Goal: Entertainment & Leisure: Browse casually

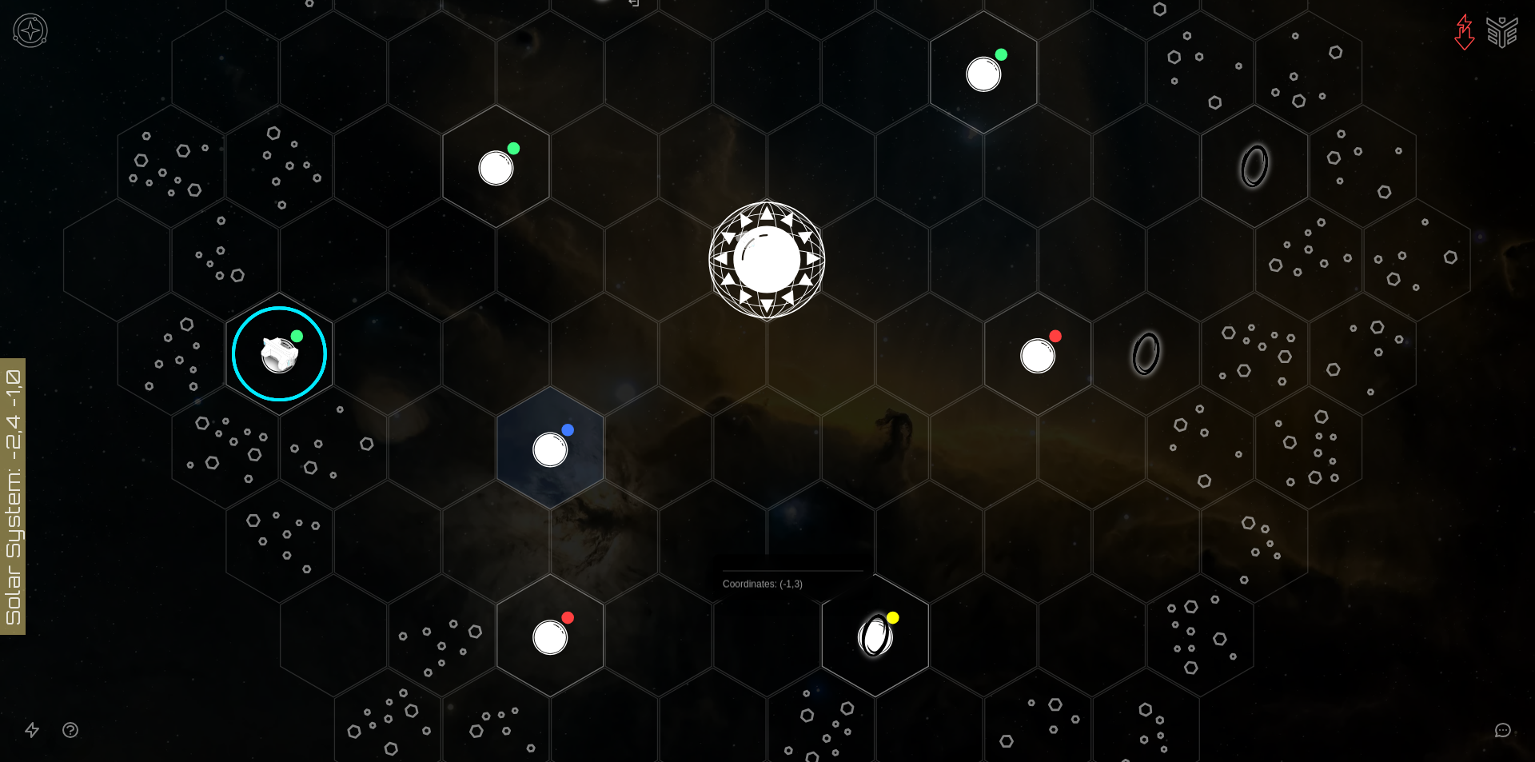
scroll to position [480, 0]
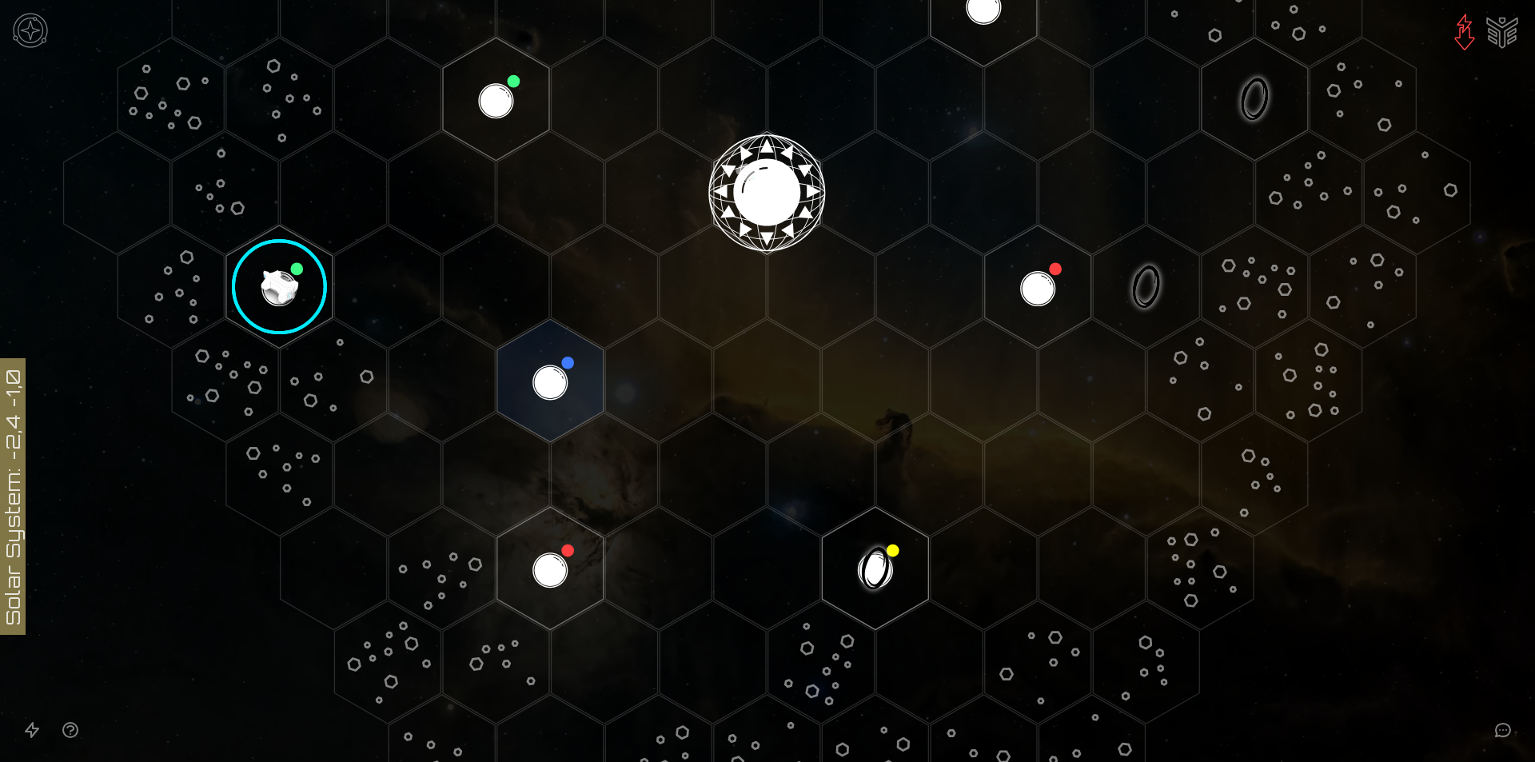
click at [296, 293] on image at bounding box center [280, 287] width 126 height 126
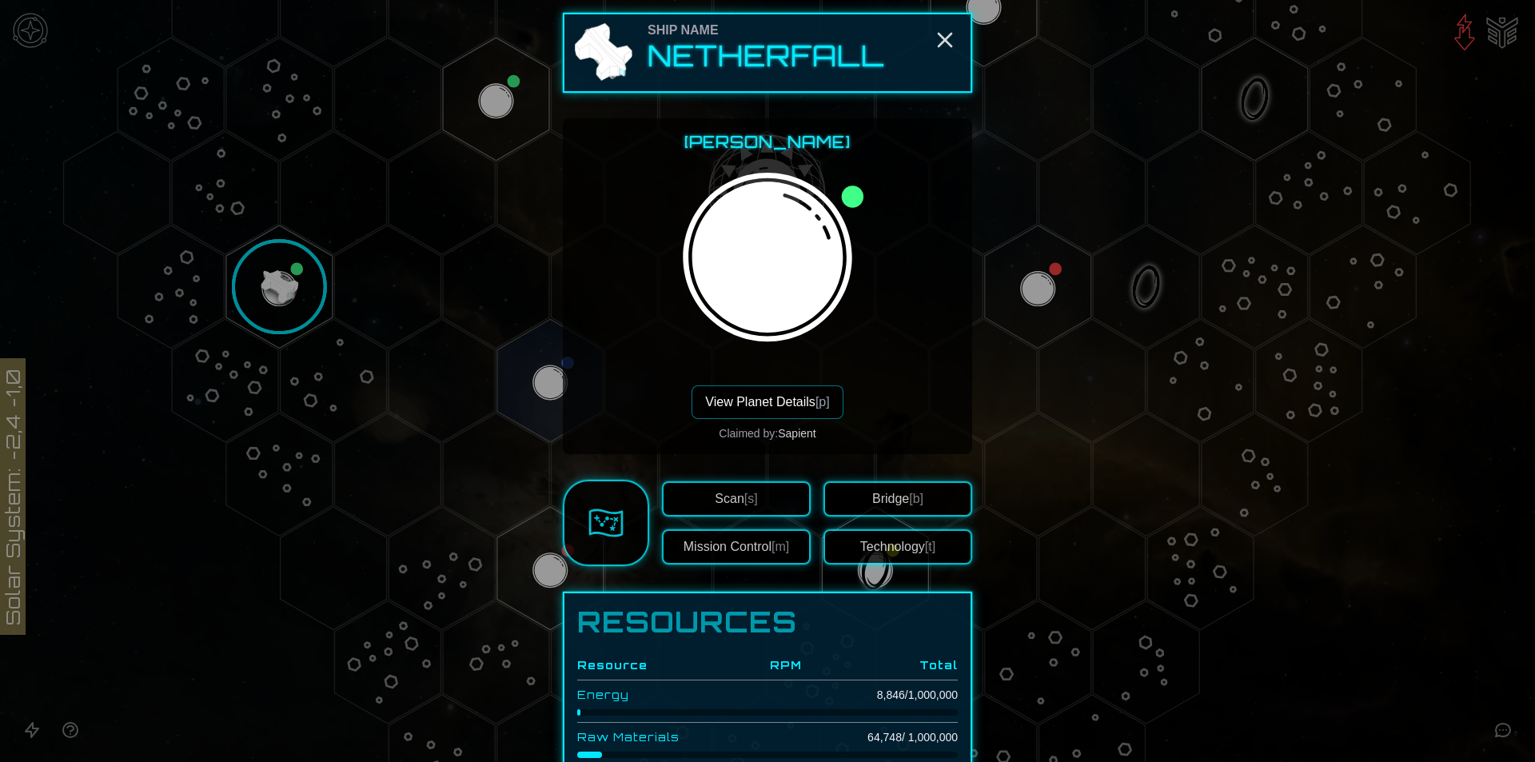
click at [173, 267] on div at bounding box center [767, 381] width 1535 height 762
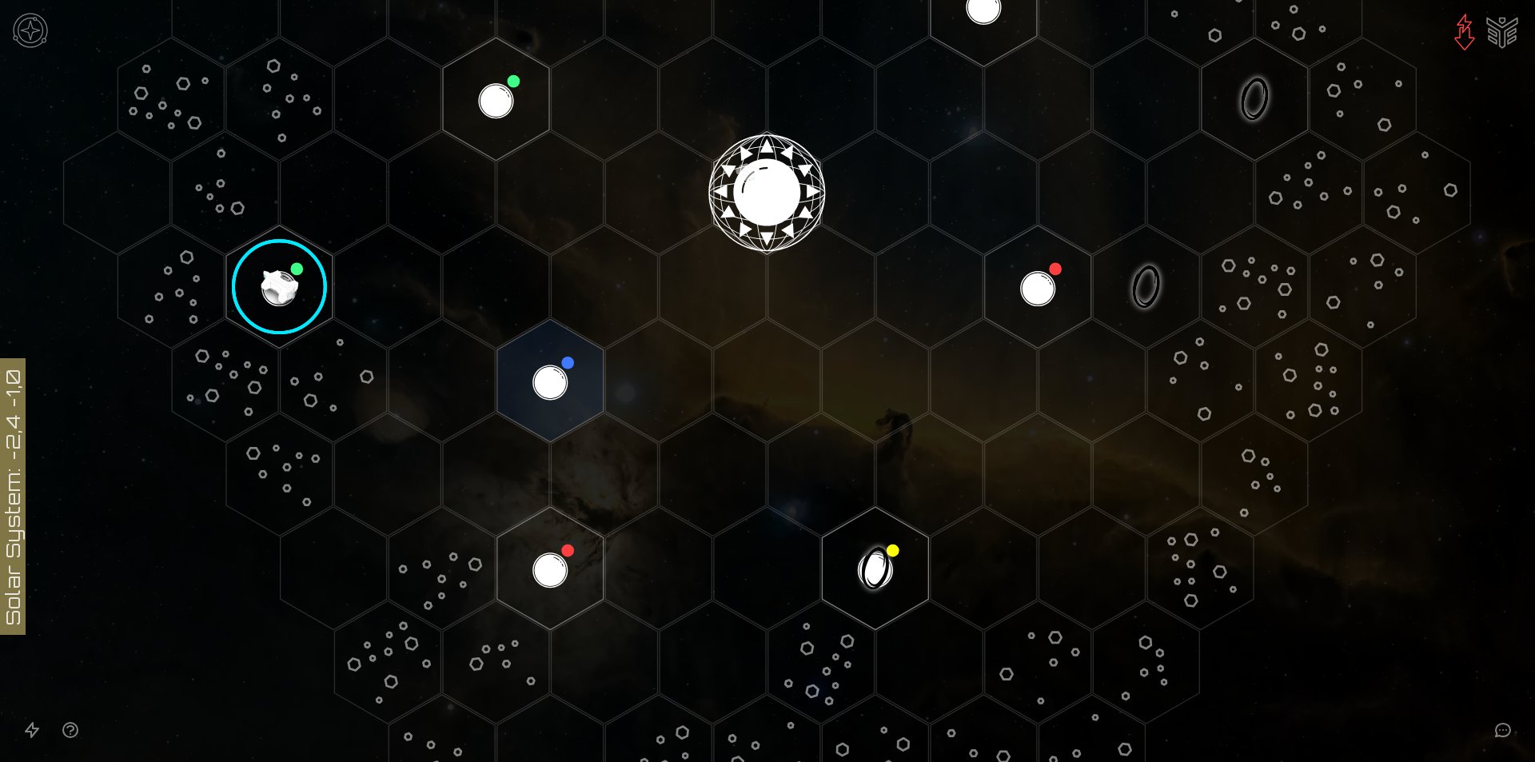
click at [763, 205] on polygon "Hex at coordinates 0,0, clickable" at bounding box center [767, 192] width 106 height 123
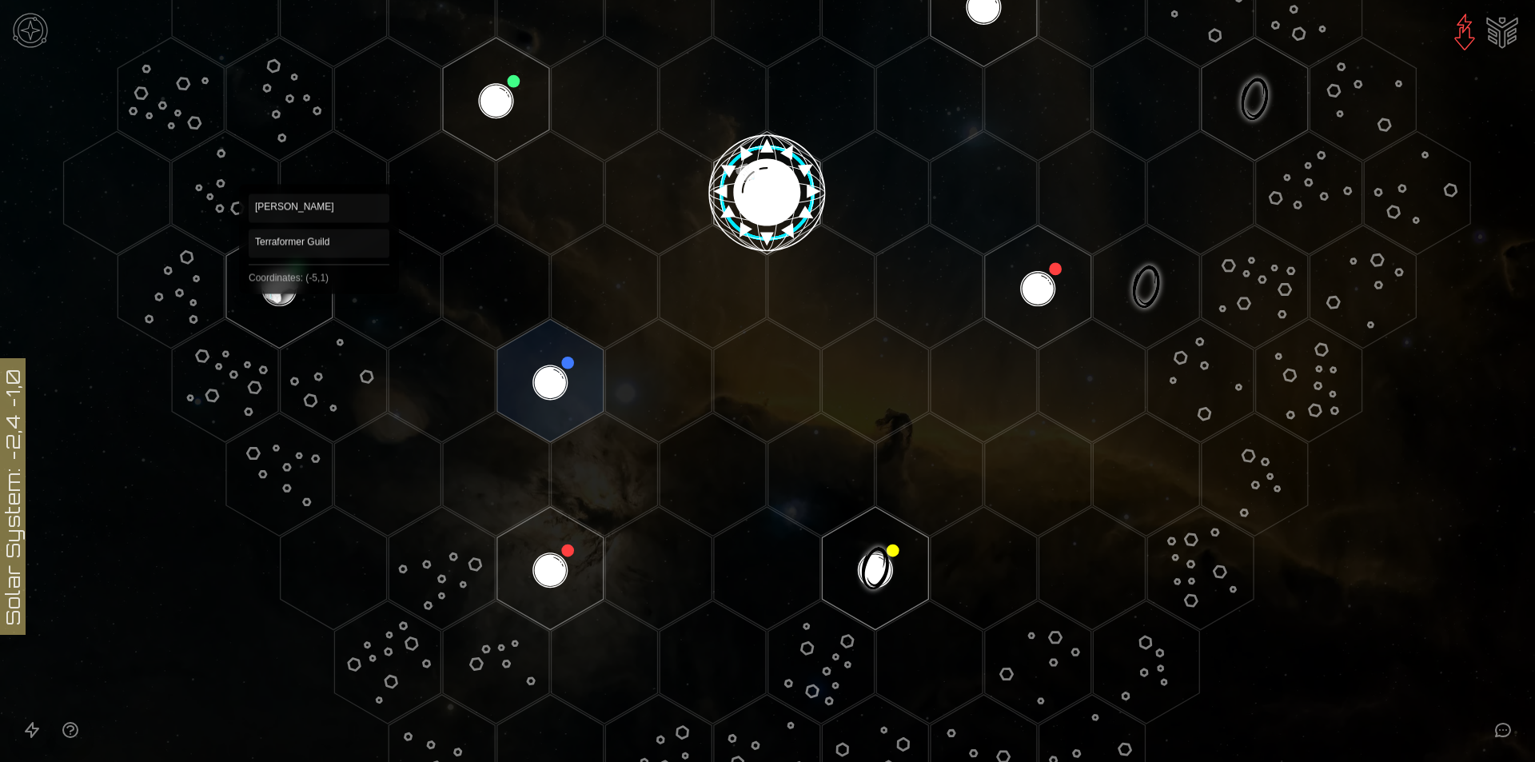
click at [308, 294] on polygon "Hex at coordinates -5,1, clickable" at bounding box center [279, 286] width 106 height 123
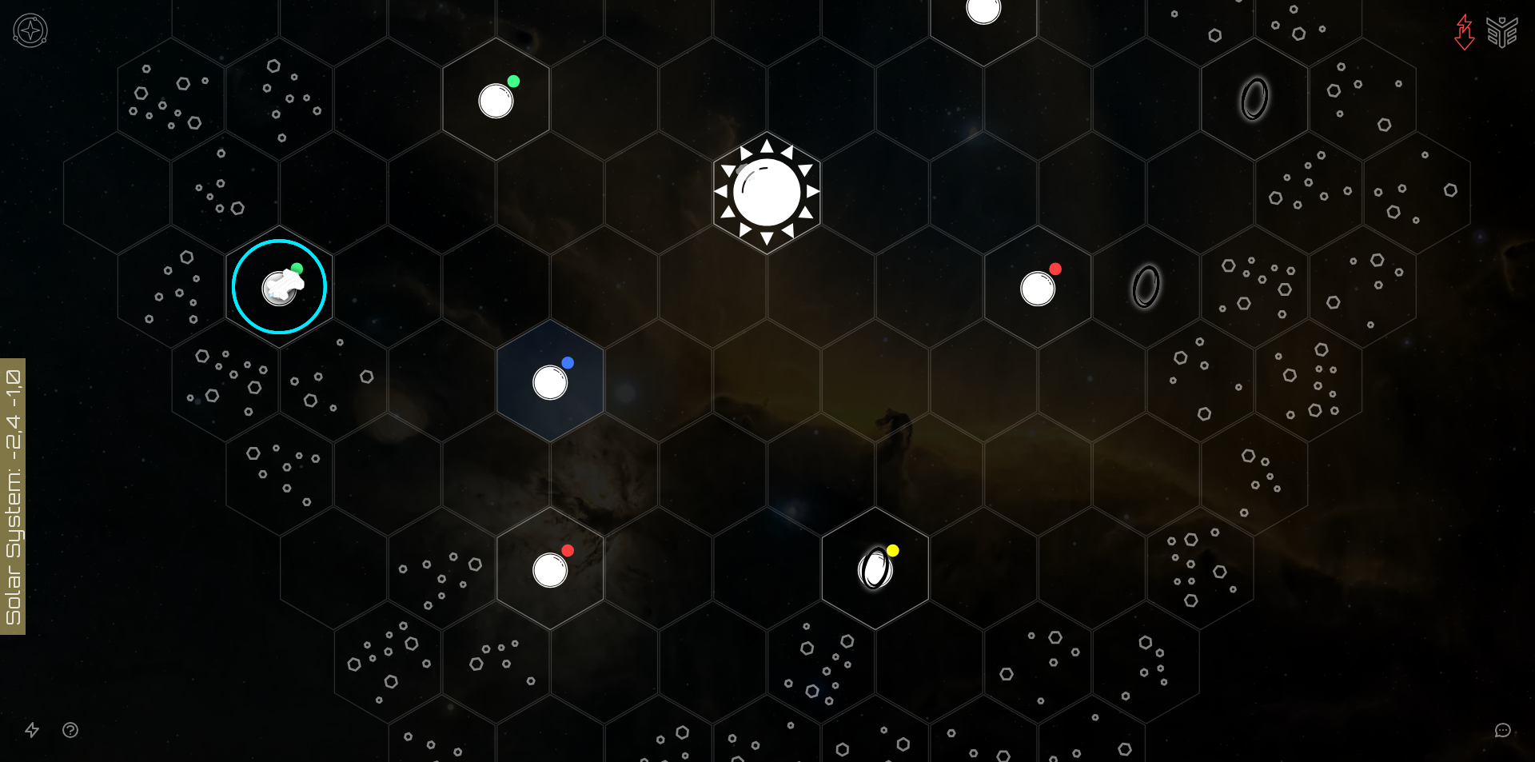
click at [308, 294] on image at bounding box center [280, 287] width 126 height 126
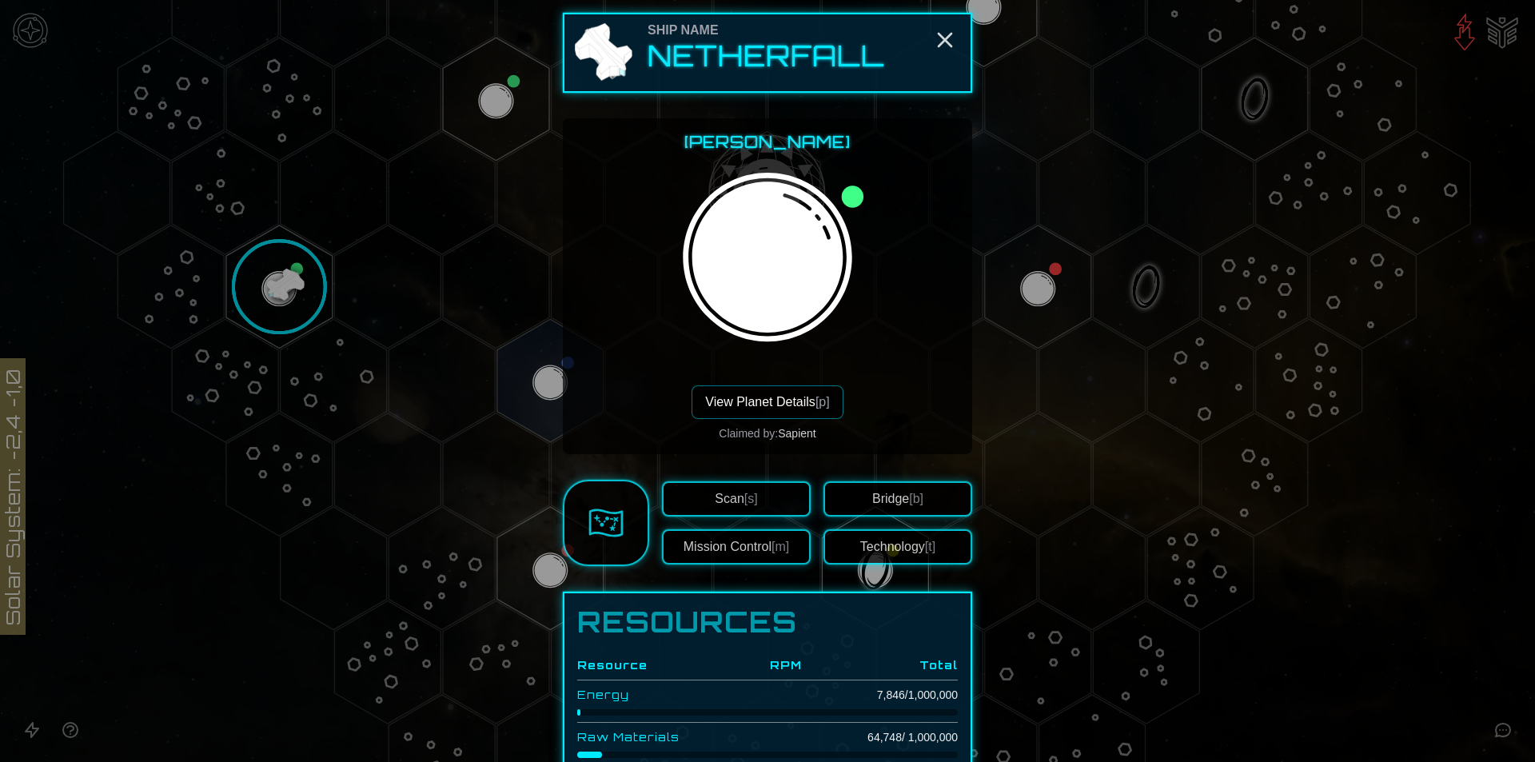
click at [782, 397] on button "View Planet Details [p]" at bounding box center [767, 402] width 151 height 34
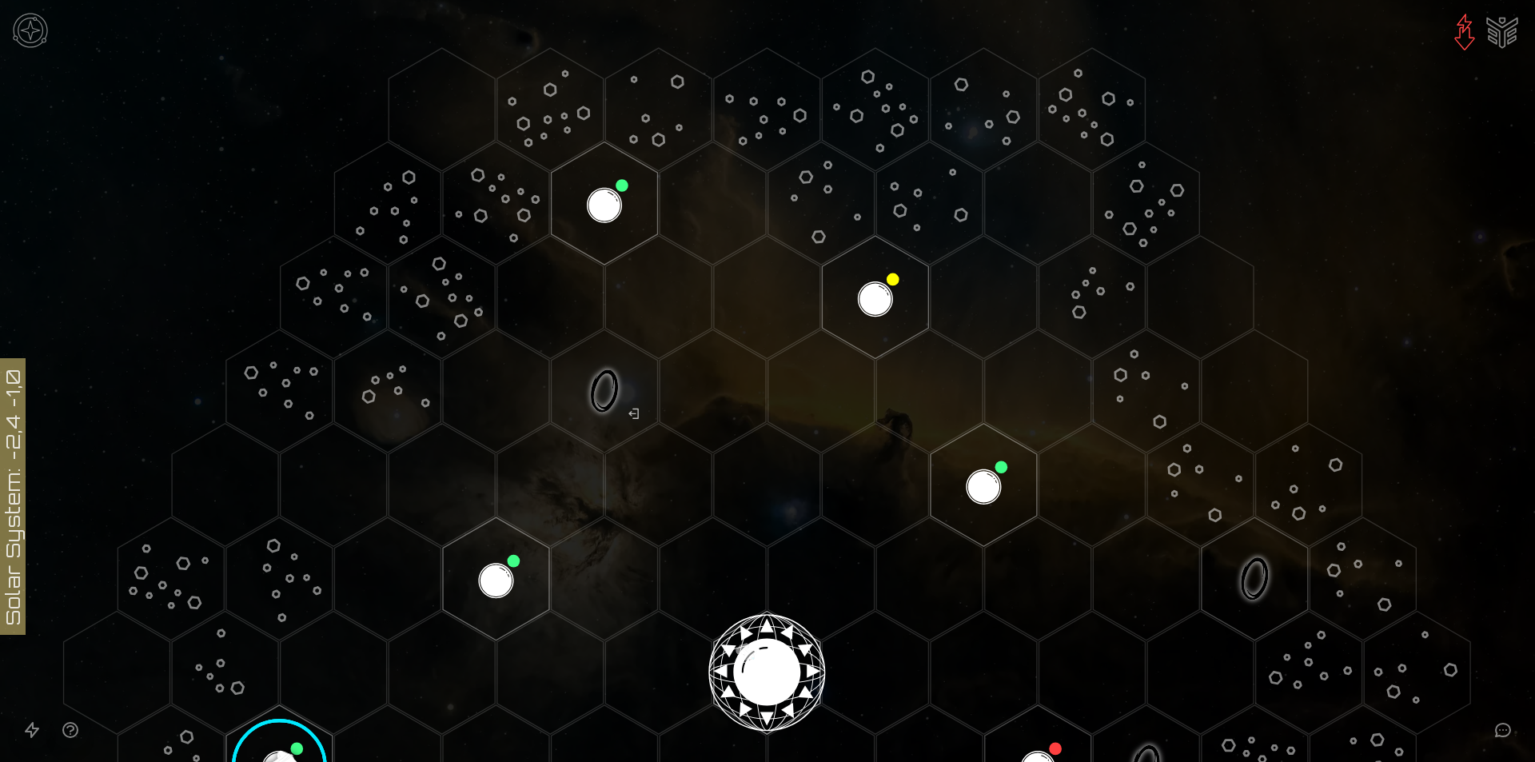
click at [773, 631] on polygon "Hex at coordinates 0,0, clickable" at bounding box center [767, 672] width 106 height 123
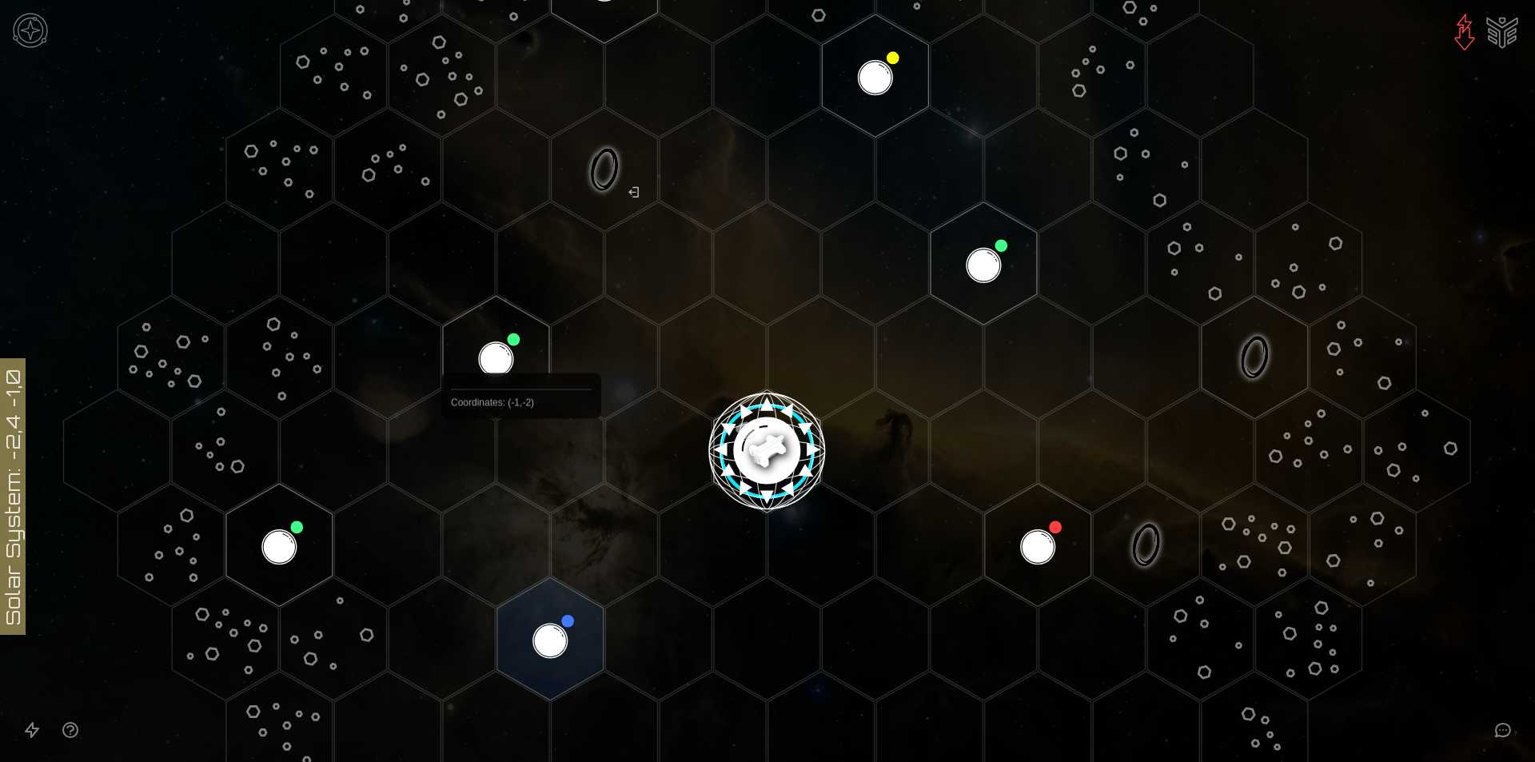
scroll to position [240, 0]
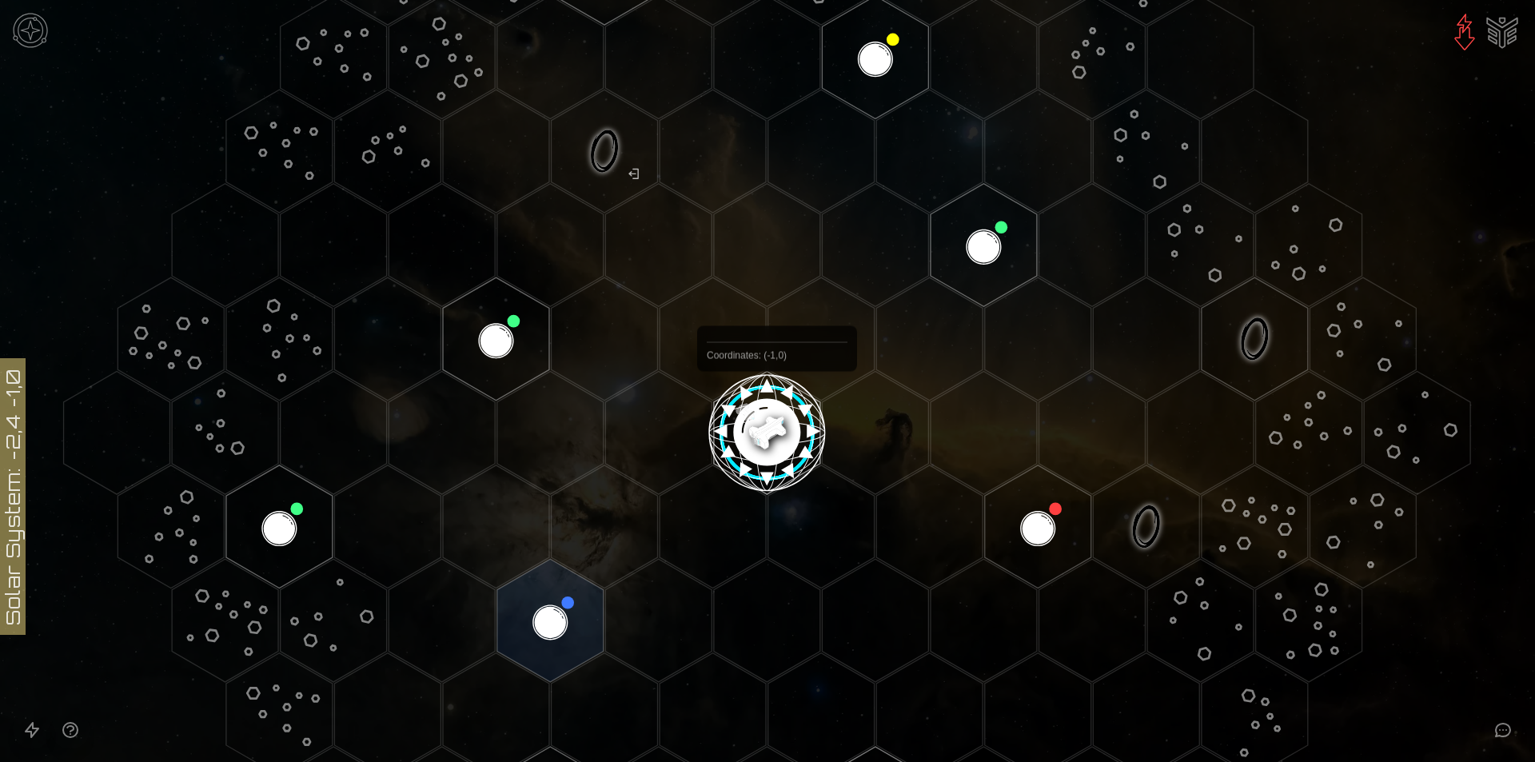
click at [777, 409] on image at bounding box center [767, 427] width 126 height 126
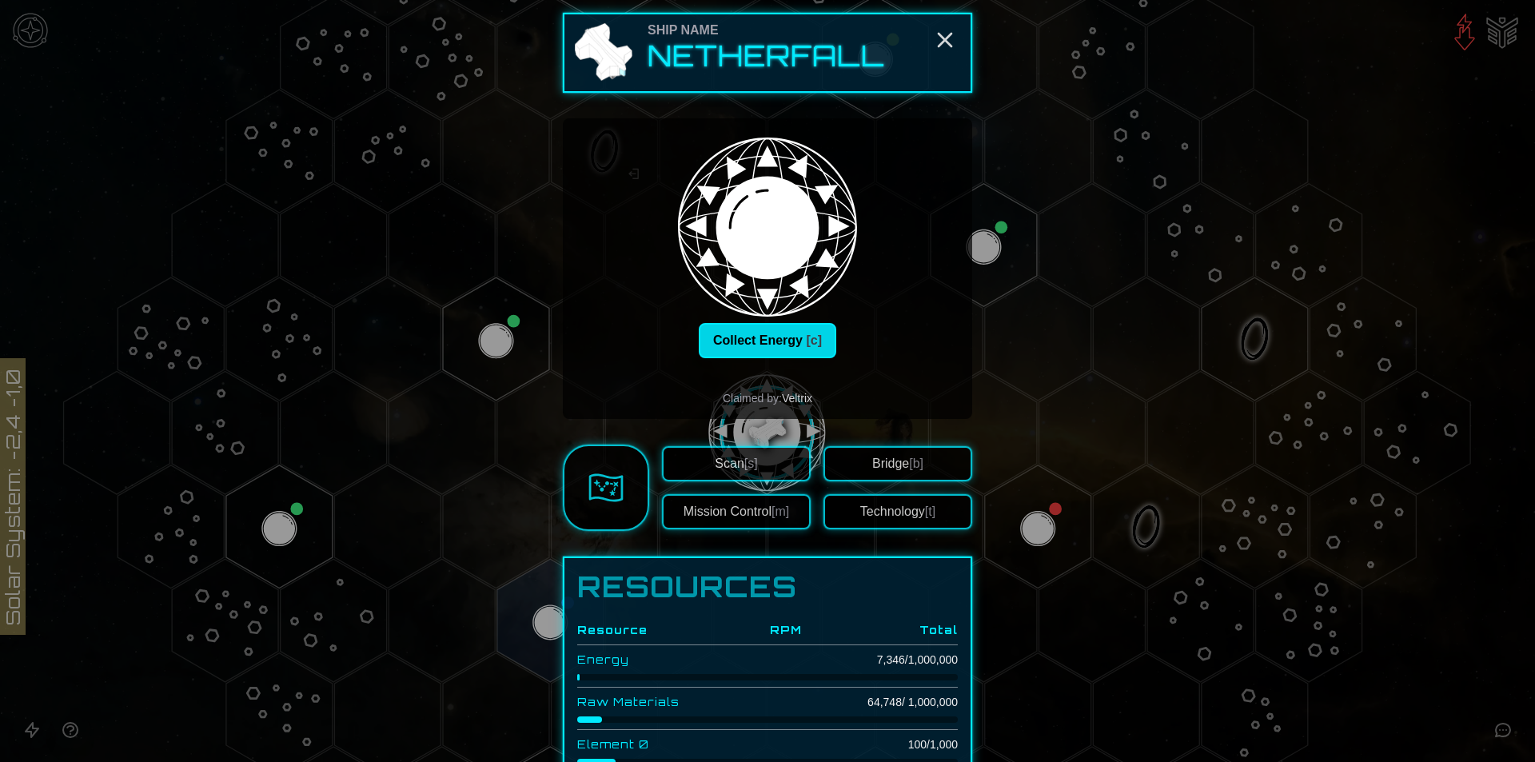
click at [795, 332] on button "Collect Energy [c]" at bounding box center [768, 340] width 138 height 35
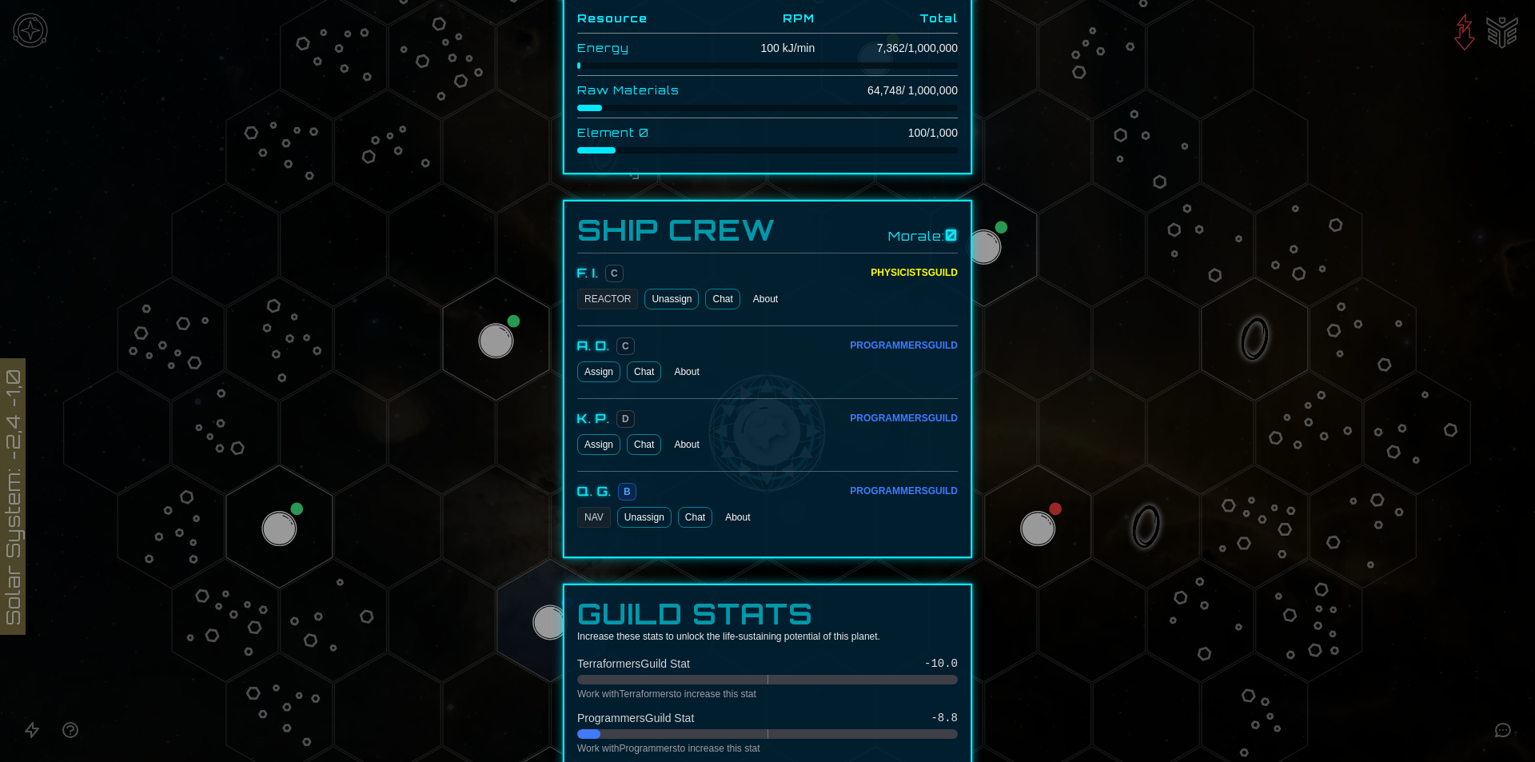
scroll to position [563, 0]
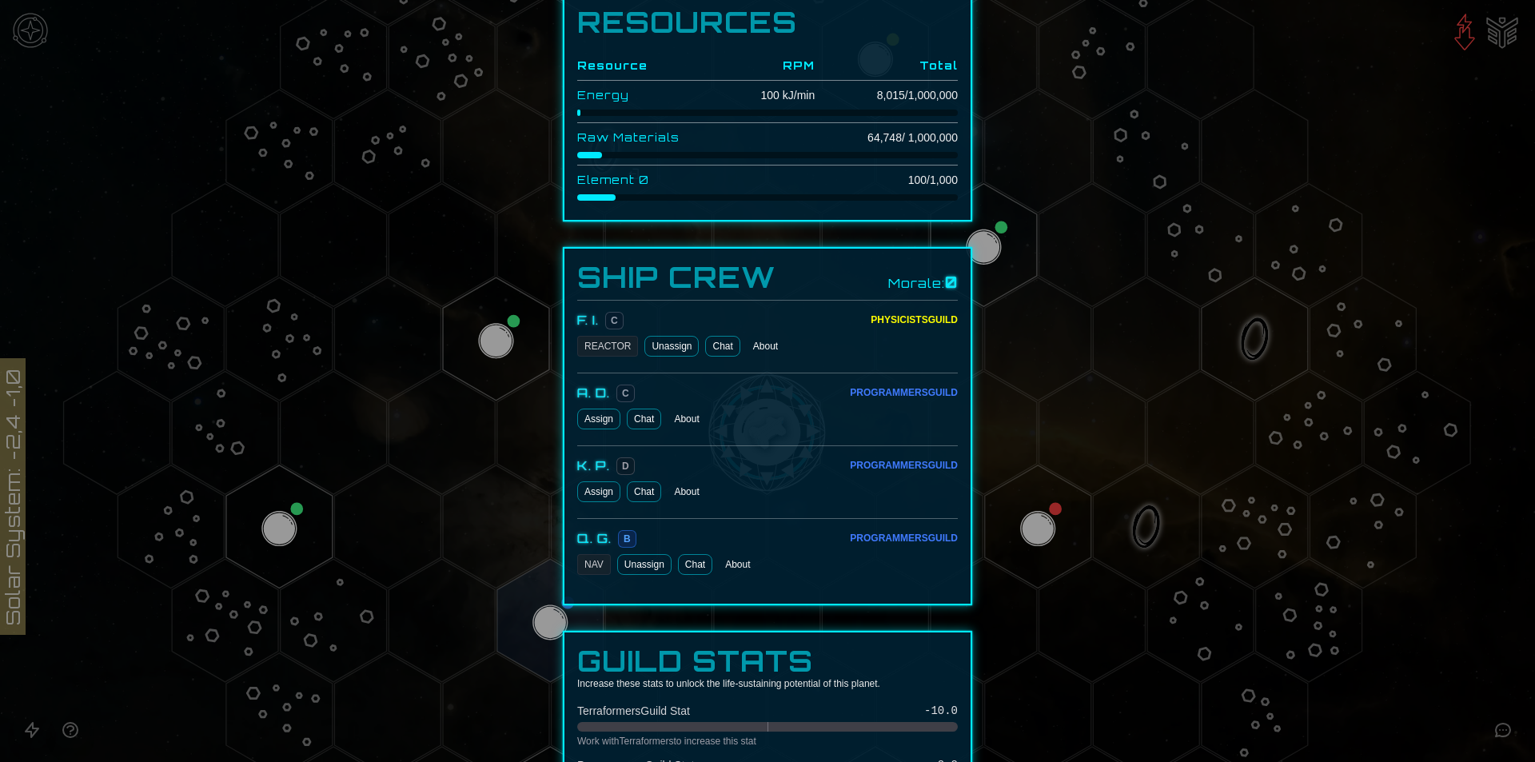
click at [1180, 172] on div at bounding box center [767, 381] width 1535 height 762
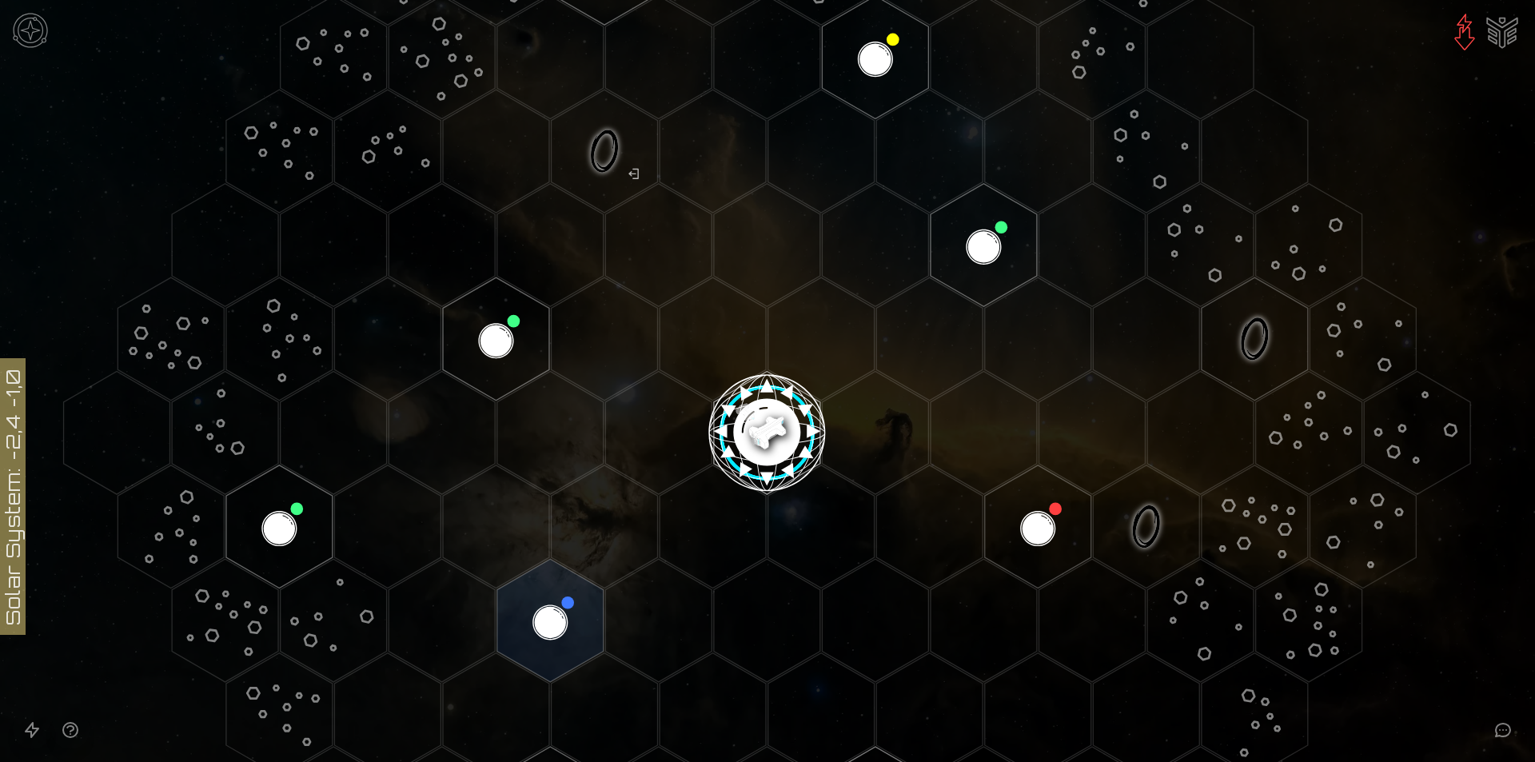
click at [760, 407] on image at bounding box center [767, 427] width 126 height 126
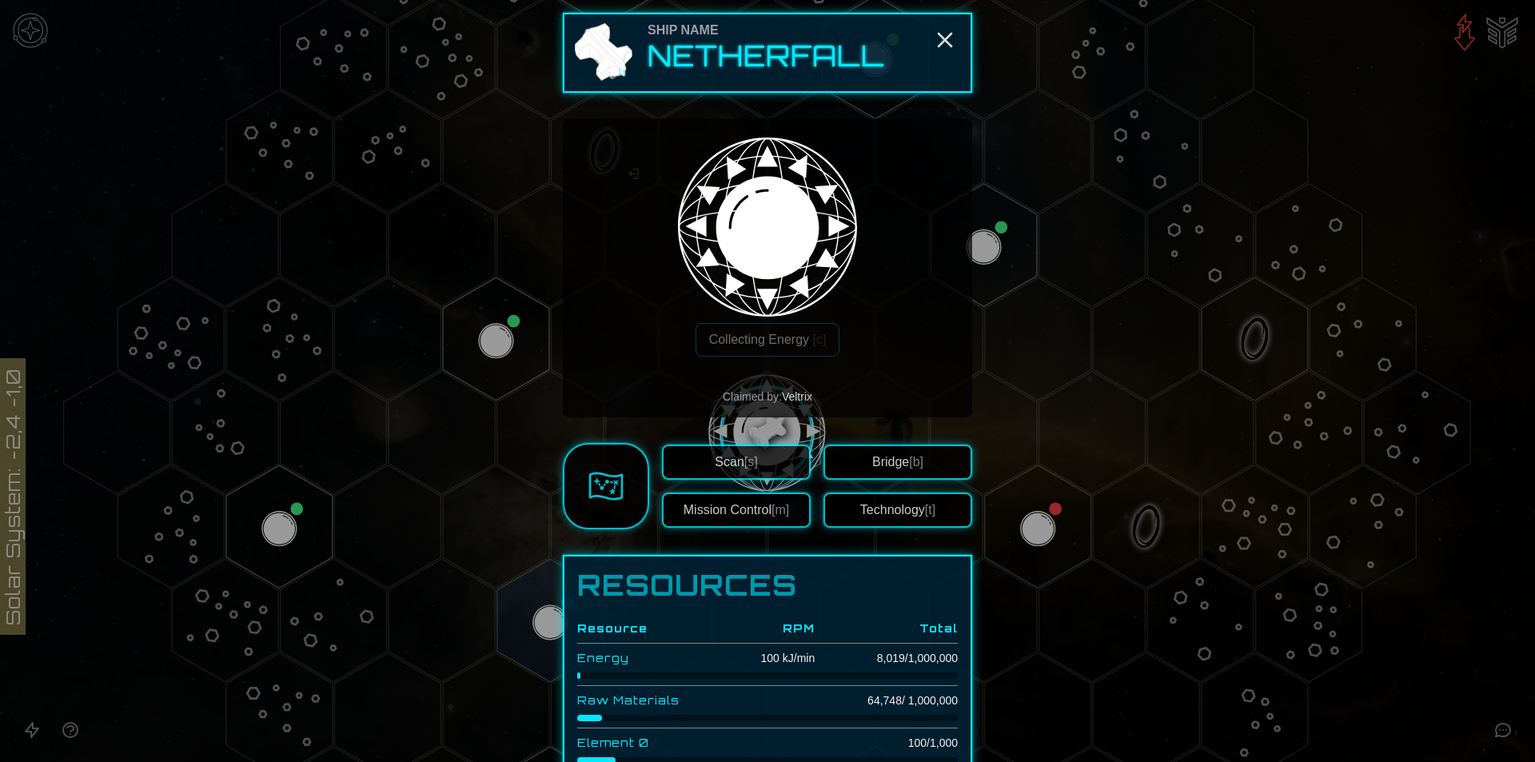
click at [782, 392] on span "Veltrix" at bounding box center [797, 396] width 30 height 13
click at [820, 391] on div "Claimed by: Veltrix" at bounding box center [768, 397] width 384 height 16
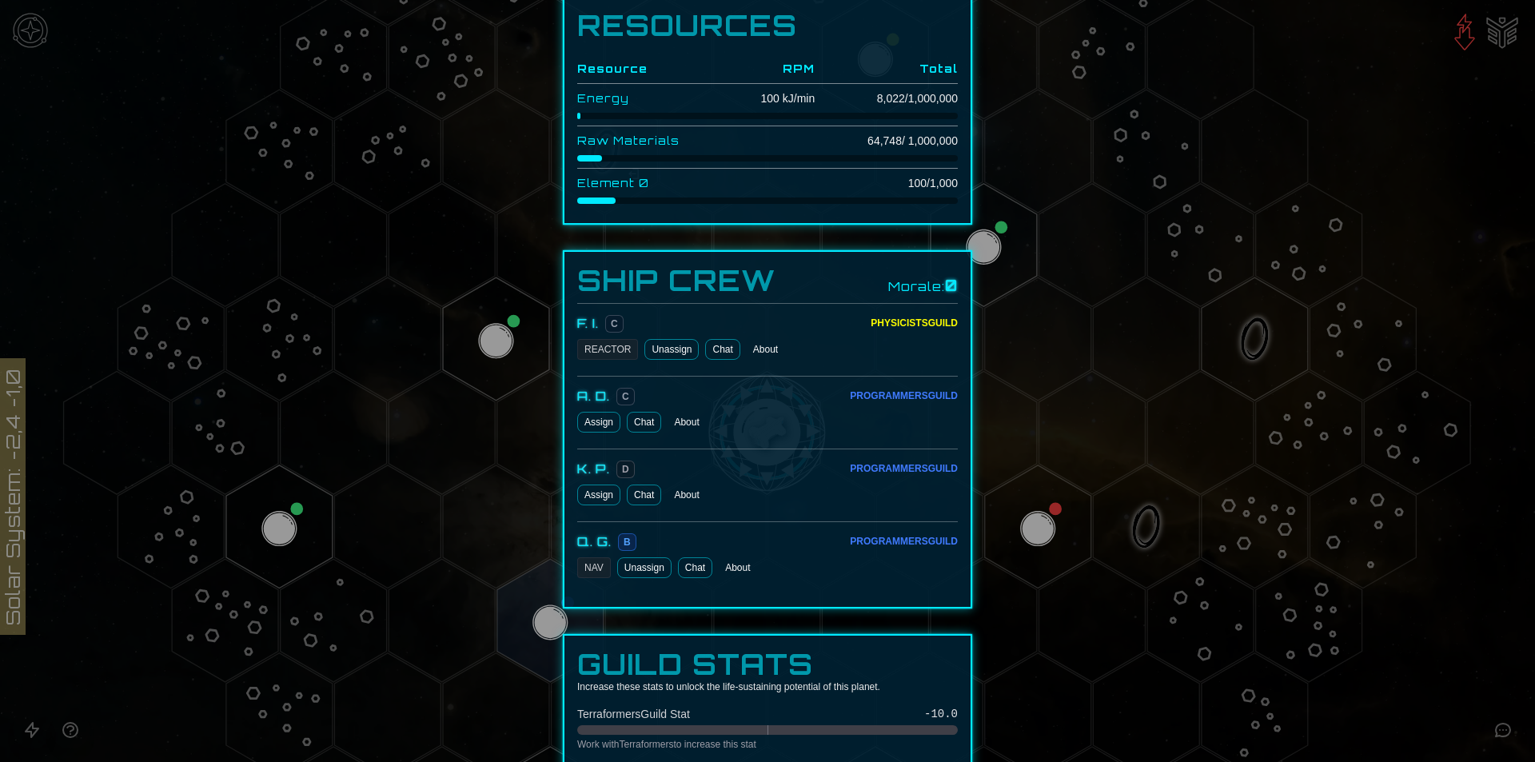
scroll to position [480, 0]
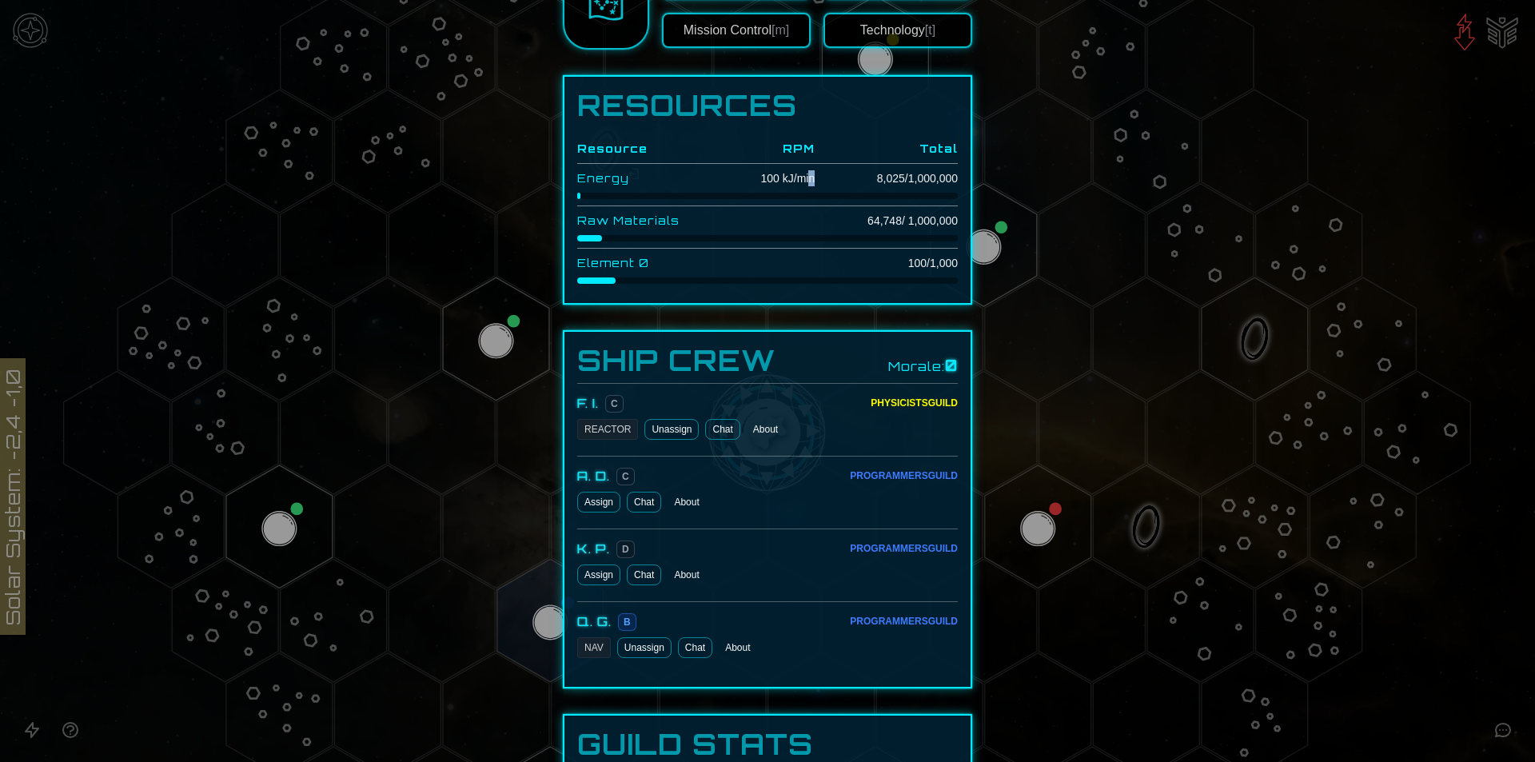
click at [801, 174] on td "100 kJ/min" at bounding box center [769, 179] width 91 height 30
click at [637, 42] on div "Scan [s] Mission Control [m] Bridge [b] Technology [t]" at bounding box center [767, 6] width 409 height 86
click at [624, 11] on link at bounding box center [606, 6] width 86 height 86
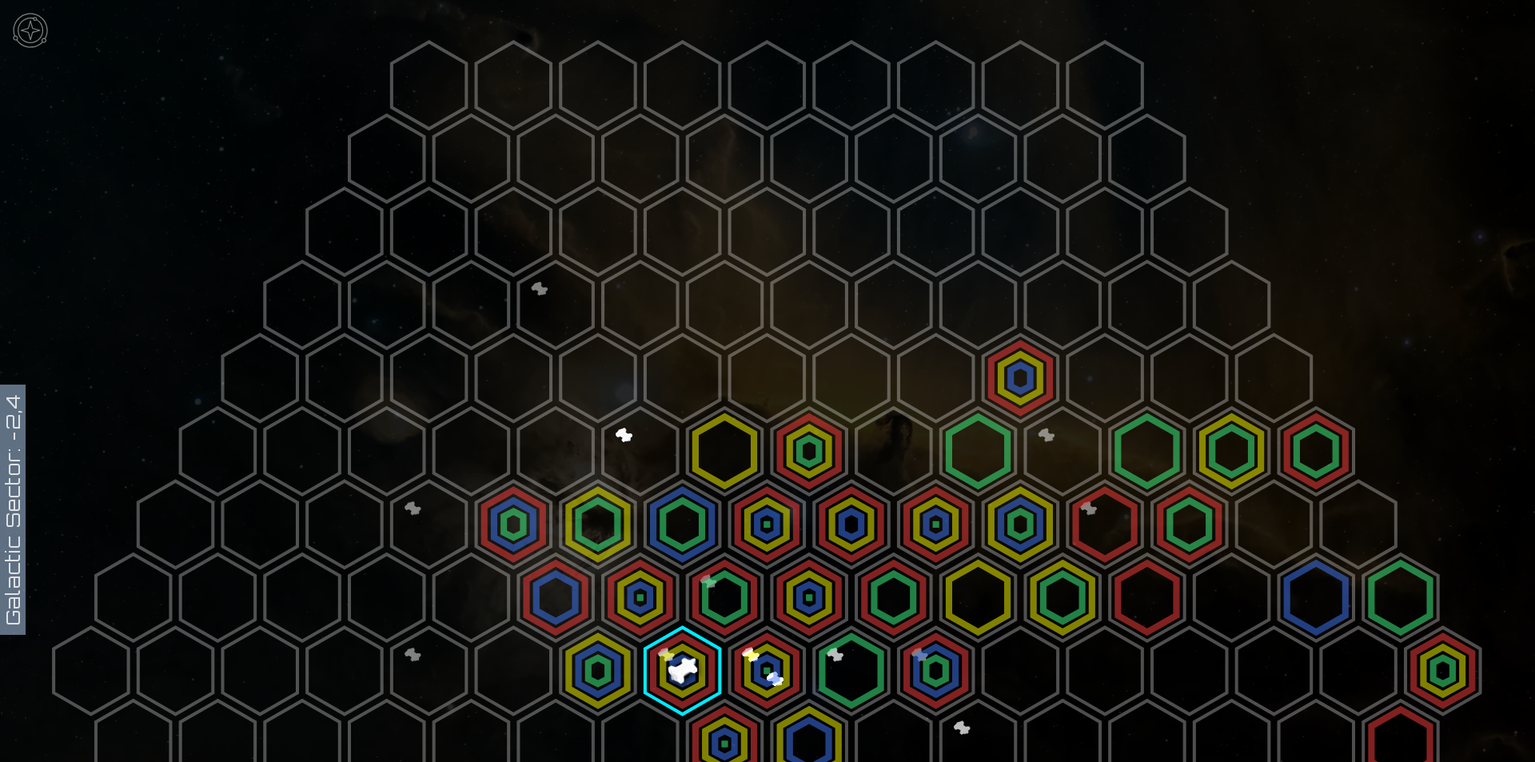
click at [563, 318] on polygon at bounding box center [555, 304] width 74 height 87
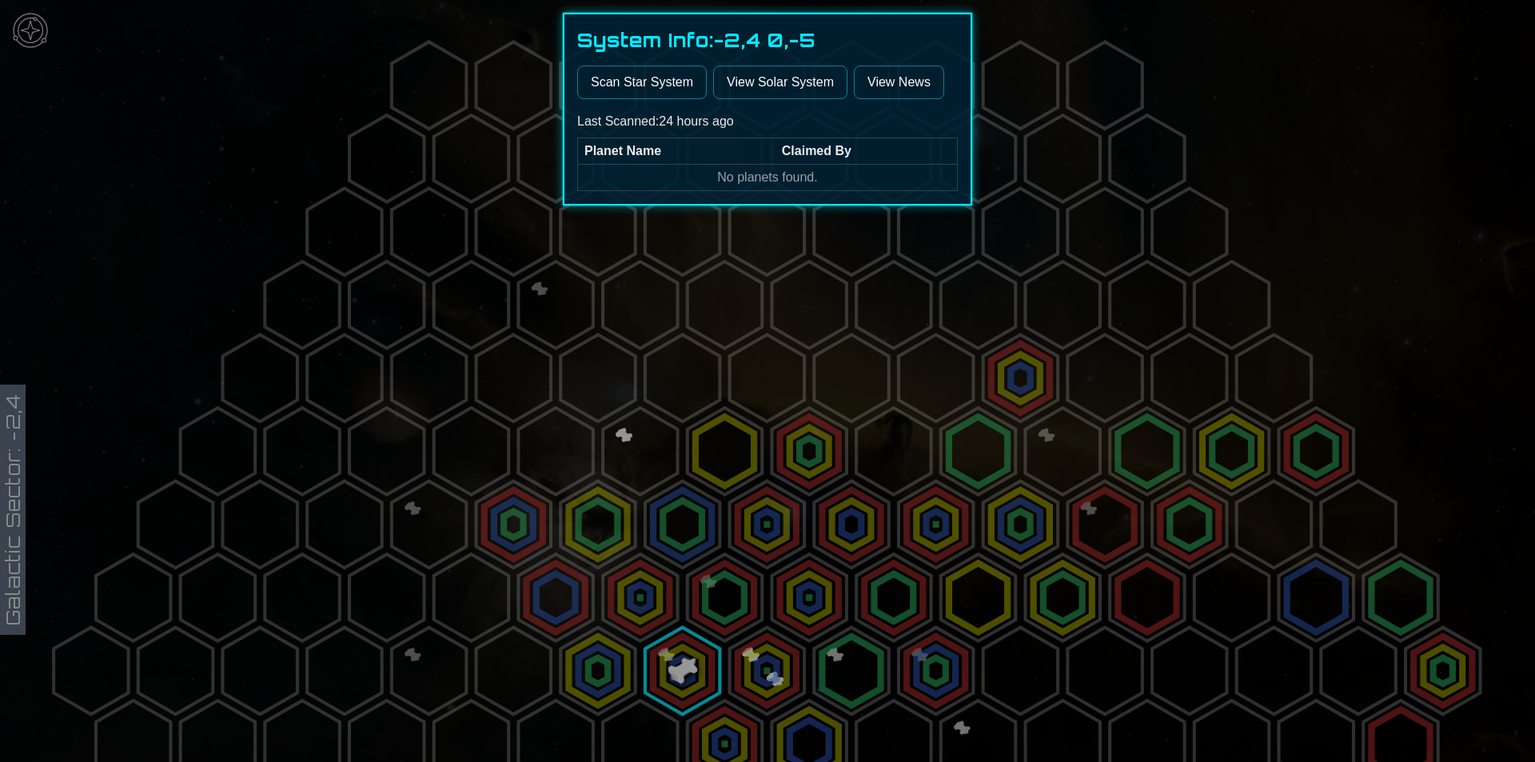
click at [676, 250] on div at bounding box center [767, 381] width 1535 height 762
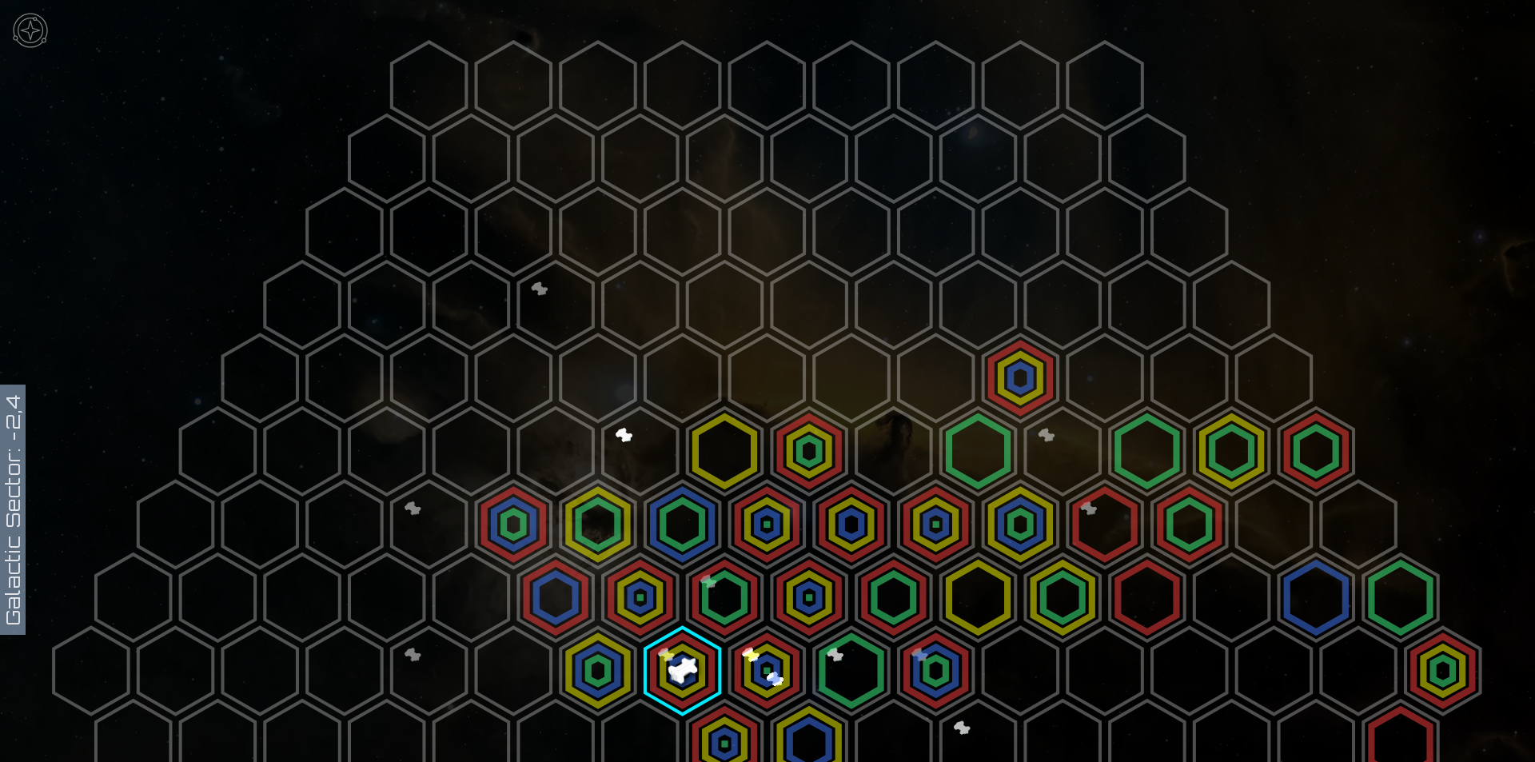
click at [310, 74] on icon at bounding box center [767, 671] width 1535 height 1342
click at [393, 70] on polygon at bounding box center [429, 85] width 74 height 87
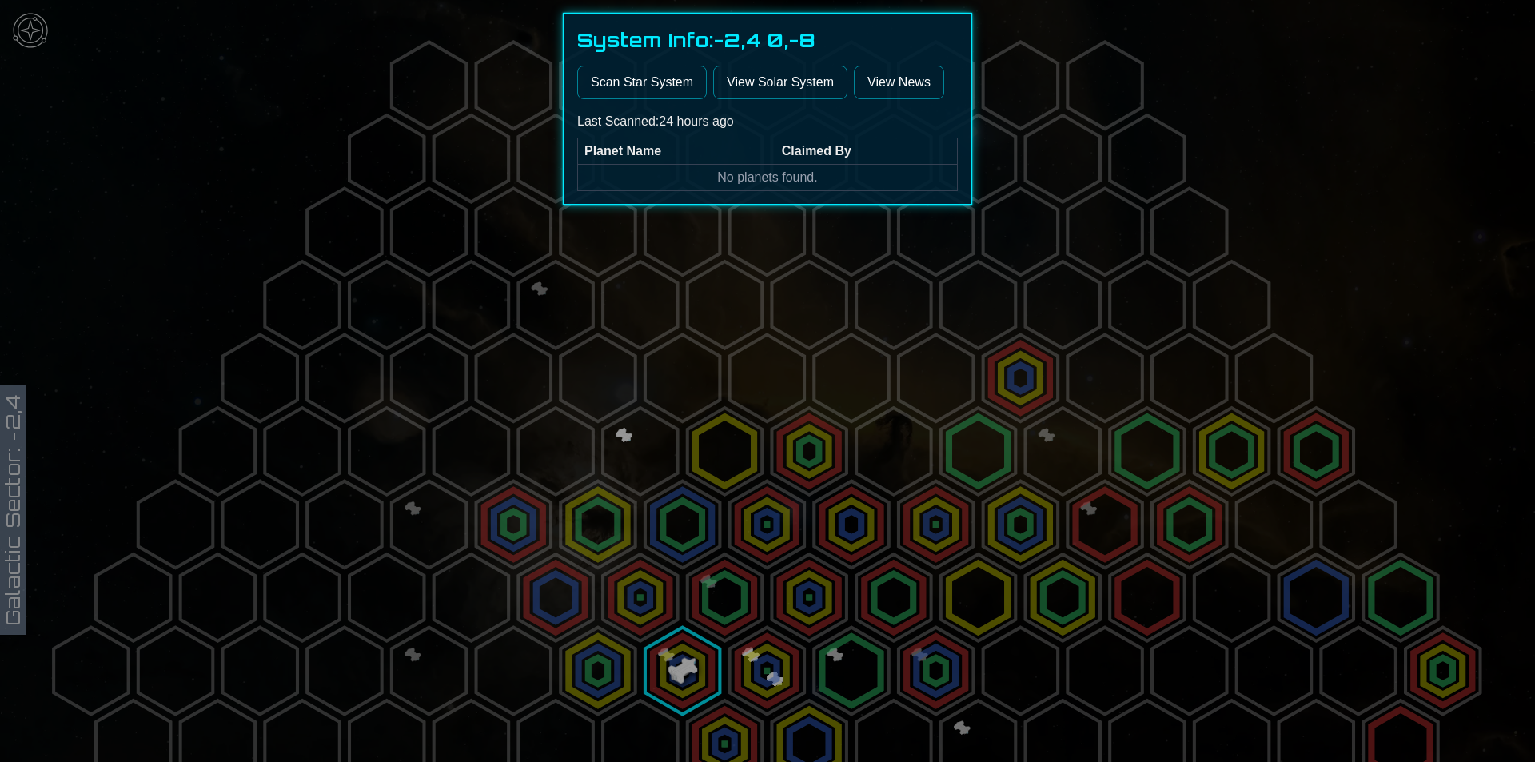
click at [1289, 669] on div at bounding box center [767, 381] width 1535 height 762
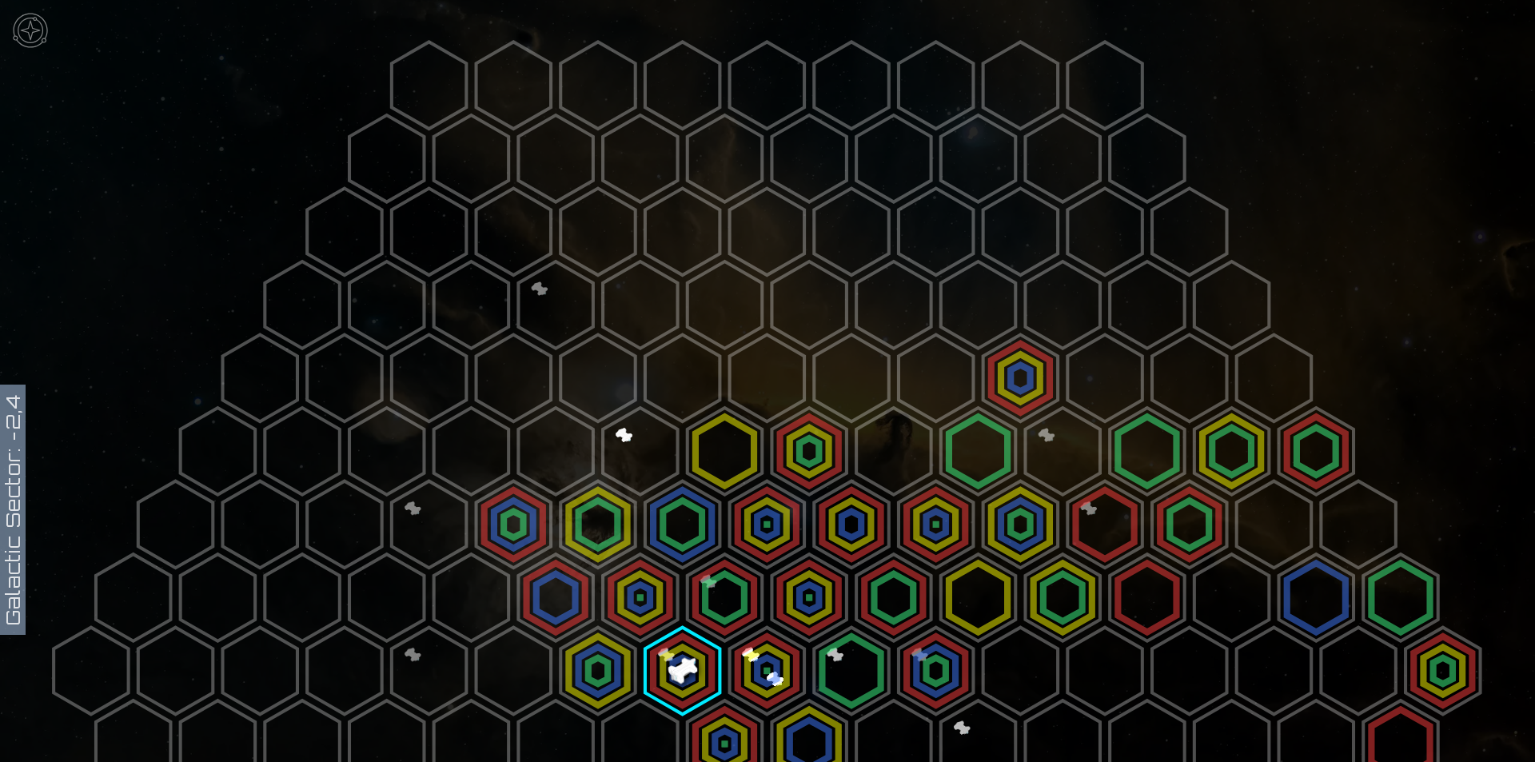
click at [1289, 669] on polygon at bounding box center [1274, 671] width 74 height 87
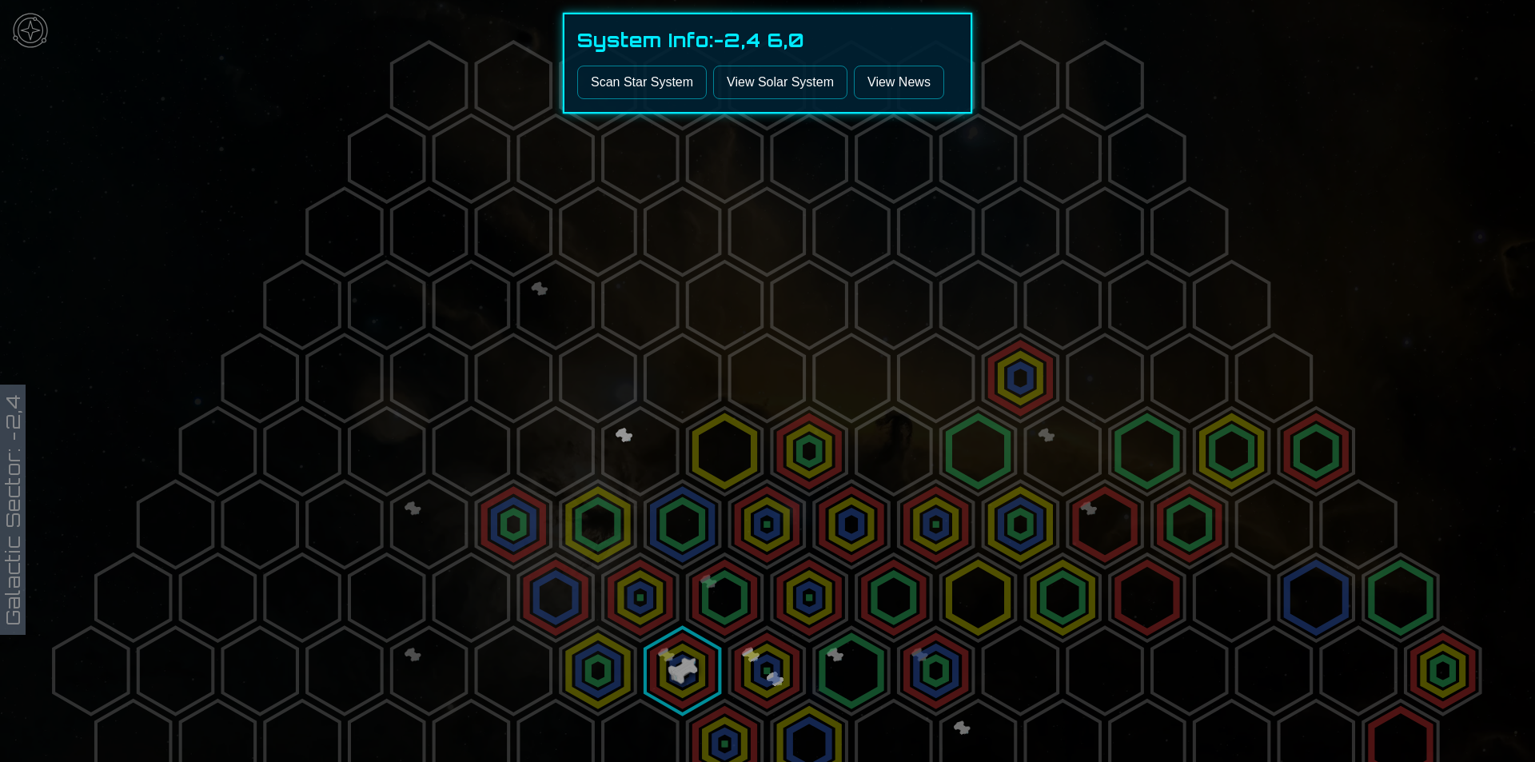
click at [632, 71] on button "Scan Star System" at bounding box center [642, 83] width 130 height 34
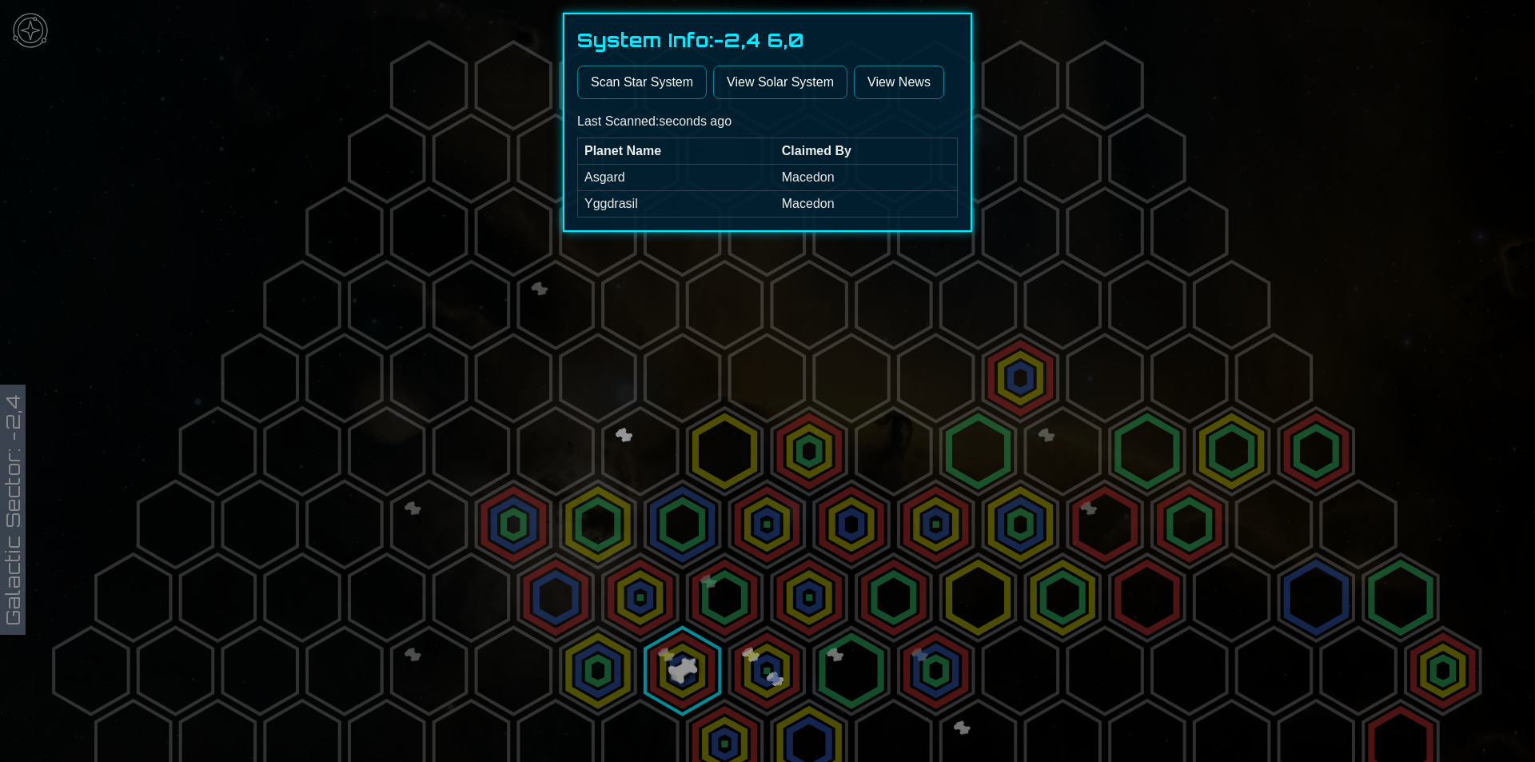
click at [808, 80] on link "View Solar System" at bounding box center [780, 83] width 134 height 34
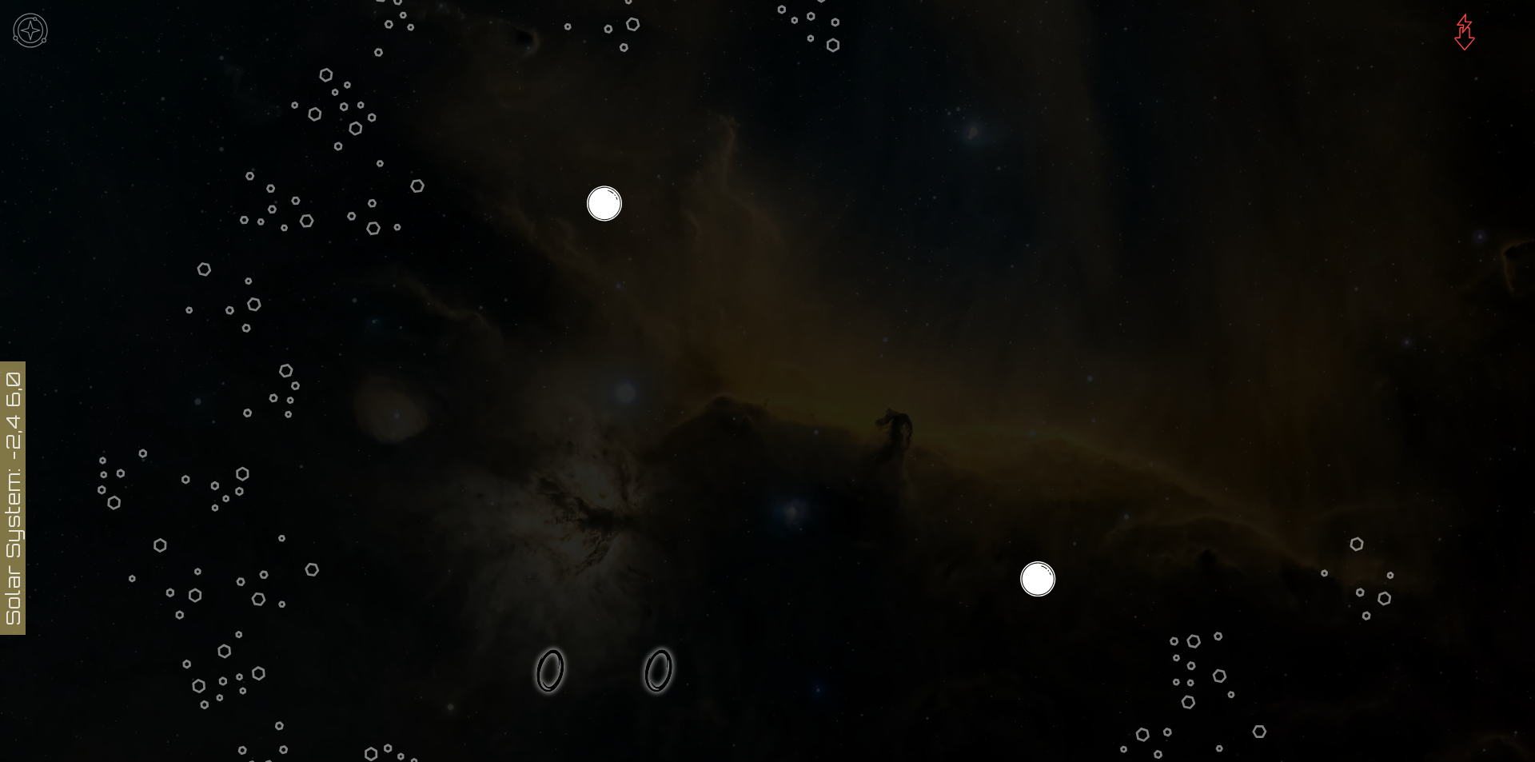
scroll to position [400, 0]
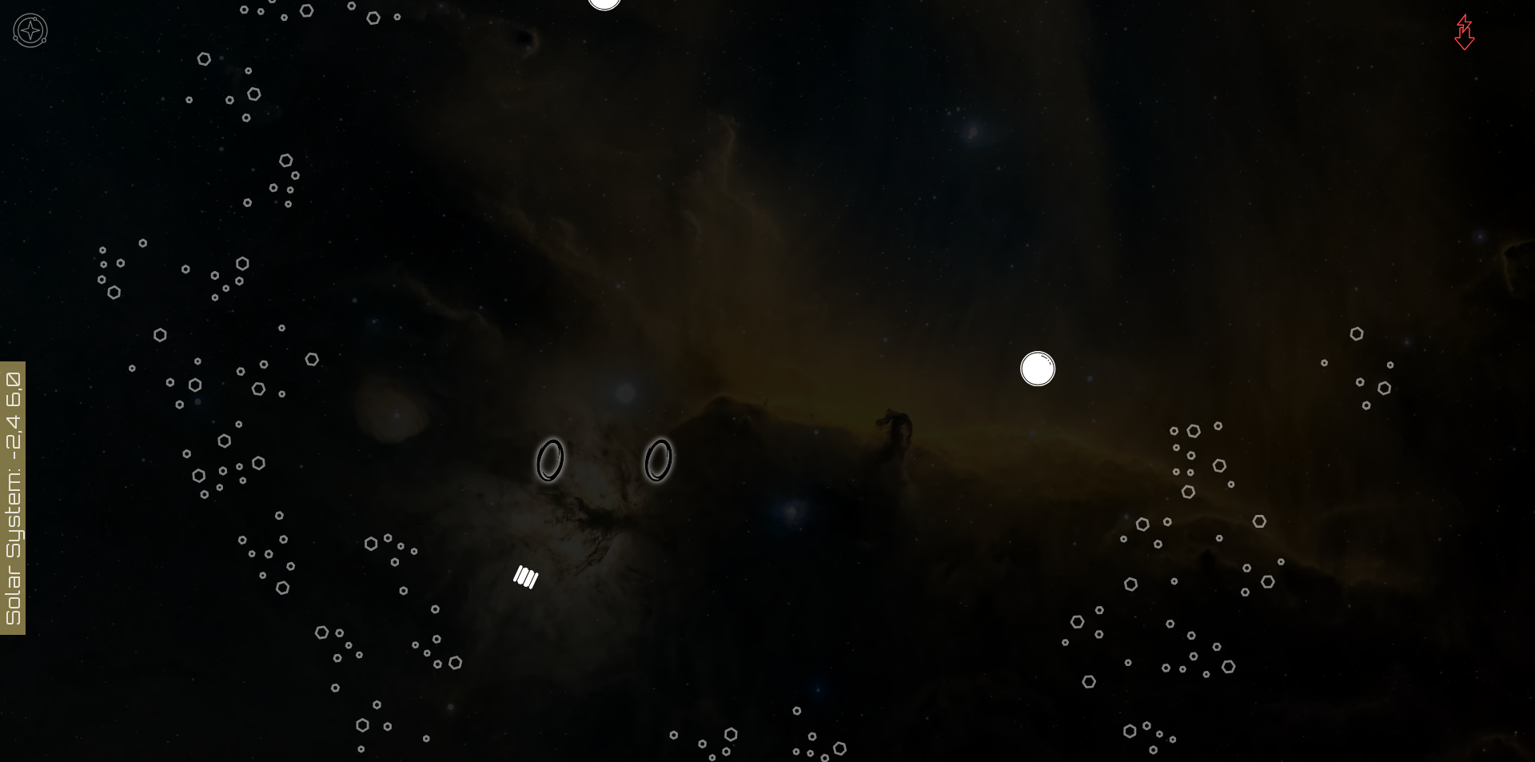
click at [516, 568] on icon at bounding box center [767, 273] width 1535 height 1346
click at [517, 566] on icon at bounding box center [767, 273] width 1535 height 1346
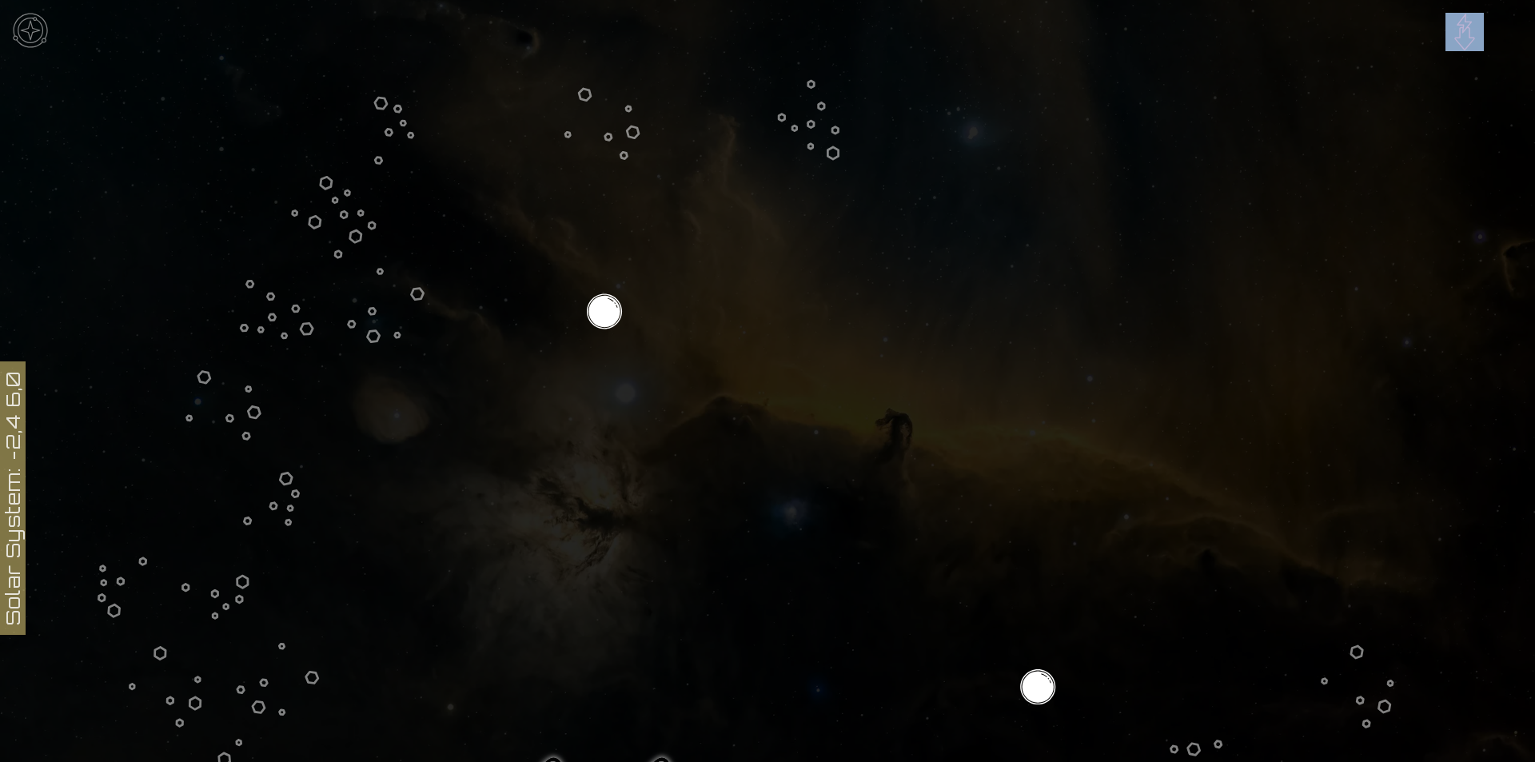
scroll to position [80, 0]
click at [1470, 31] on img at bounding box center [1465, 32] width 38 height 38
click at [1462, 36] on img at bounding box center [1465, 32] width 38 height 38
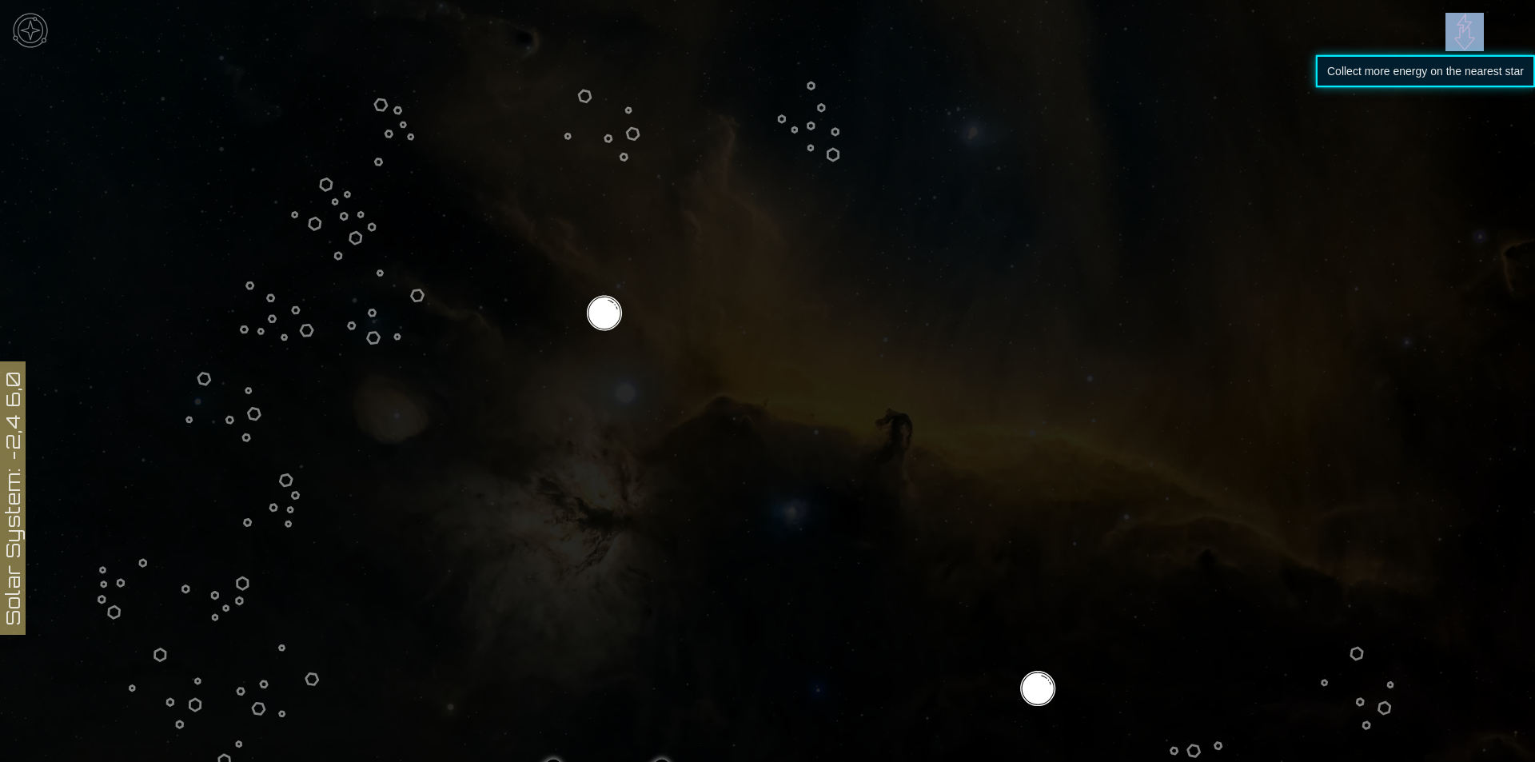
click at [1462, 36] on img at bounding box center [1465, 32] width 38 height 38
click at [54, 35] on img at bounding box center [30, 30] width 48 height 48
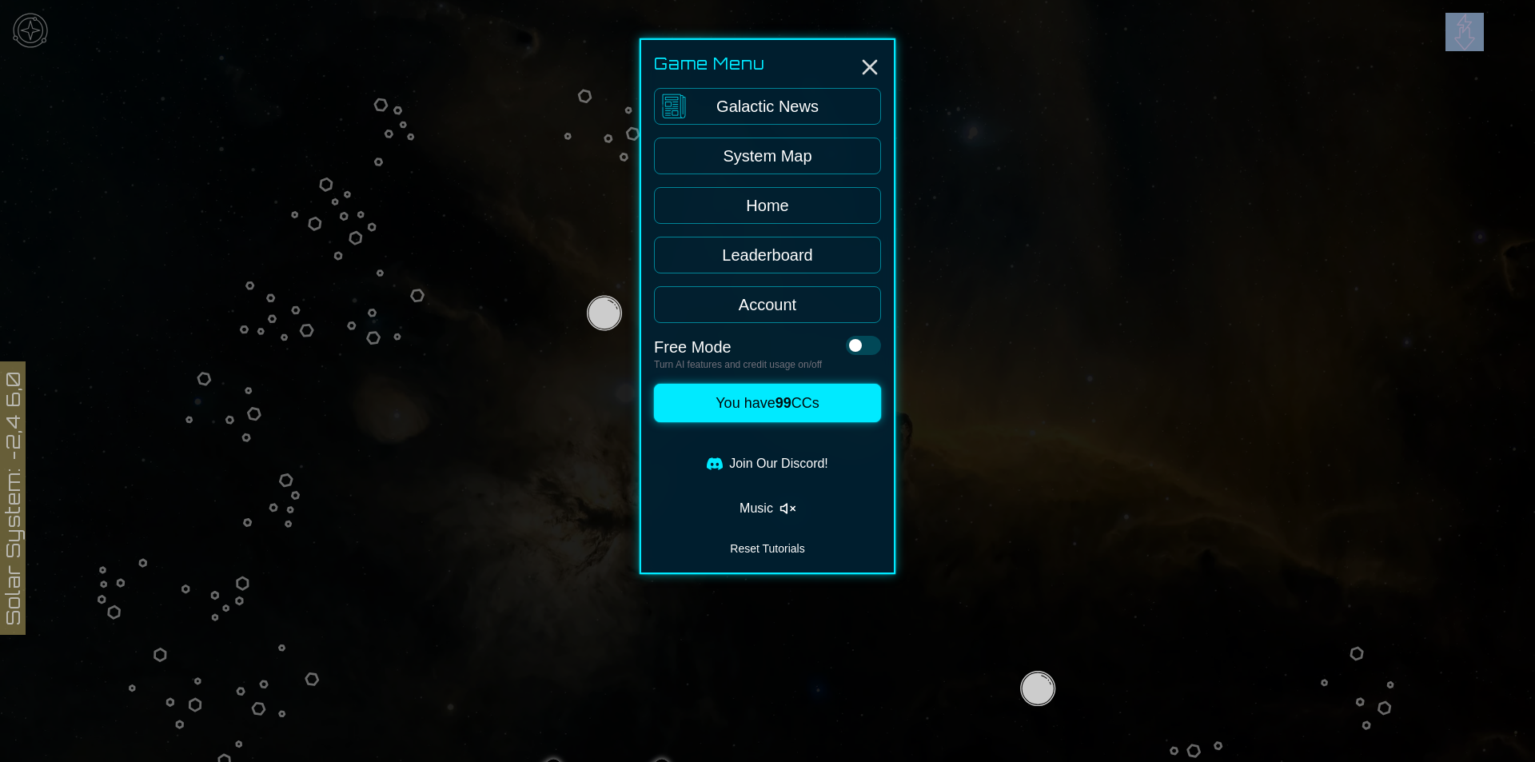
click at [757, 297] on link "Account" at bounding box center [767, 304] width 227 height 37
